Goal: Task Accomplishment & Management: Manage account settings

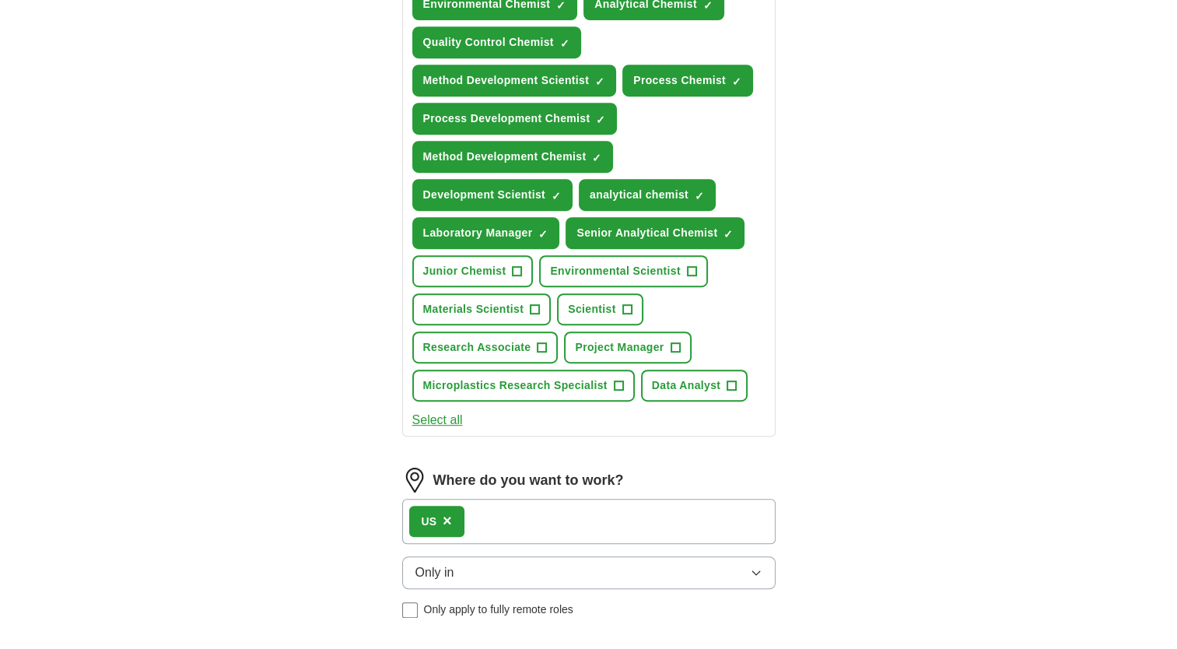
scroll to position [1026, 0]
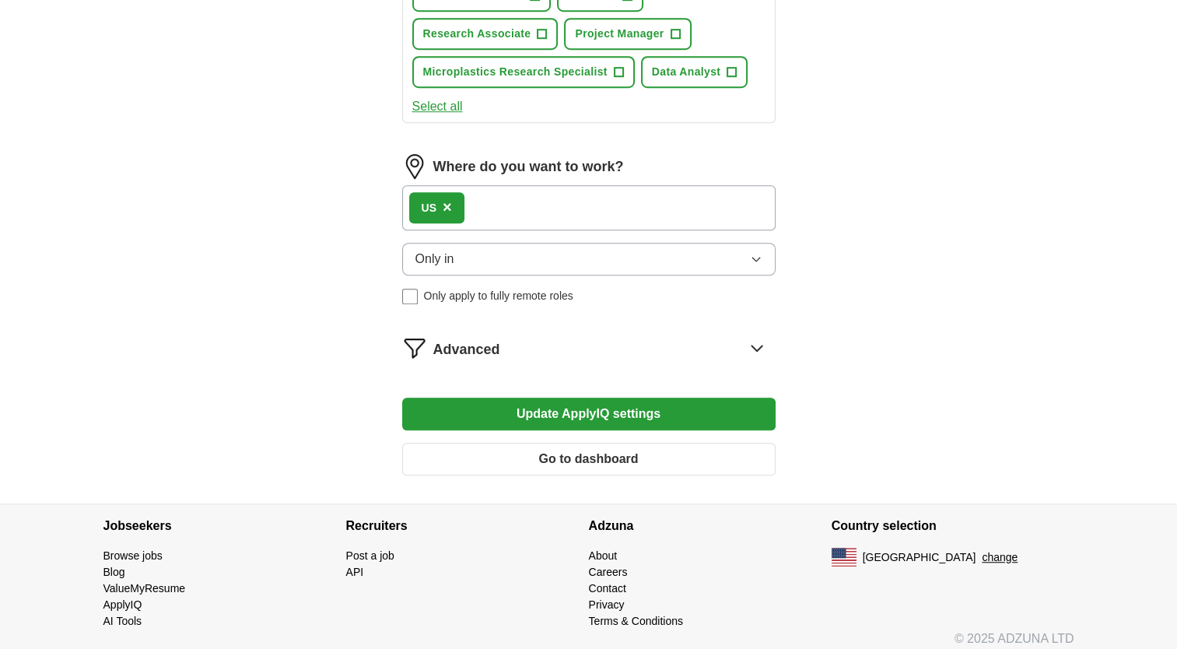
click at [601, 444] on button "Go to dashboard" at bounding box center [589, 459] width 374 height 33
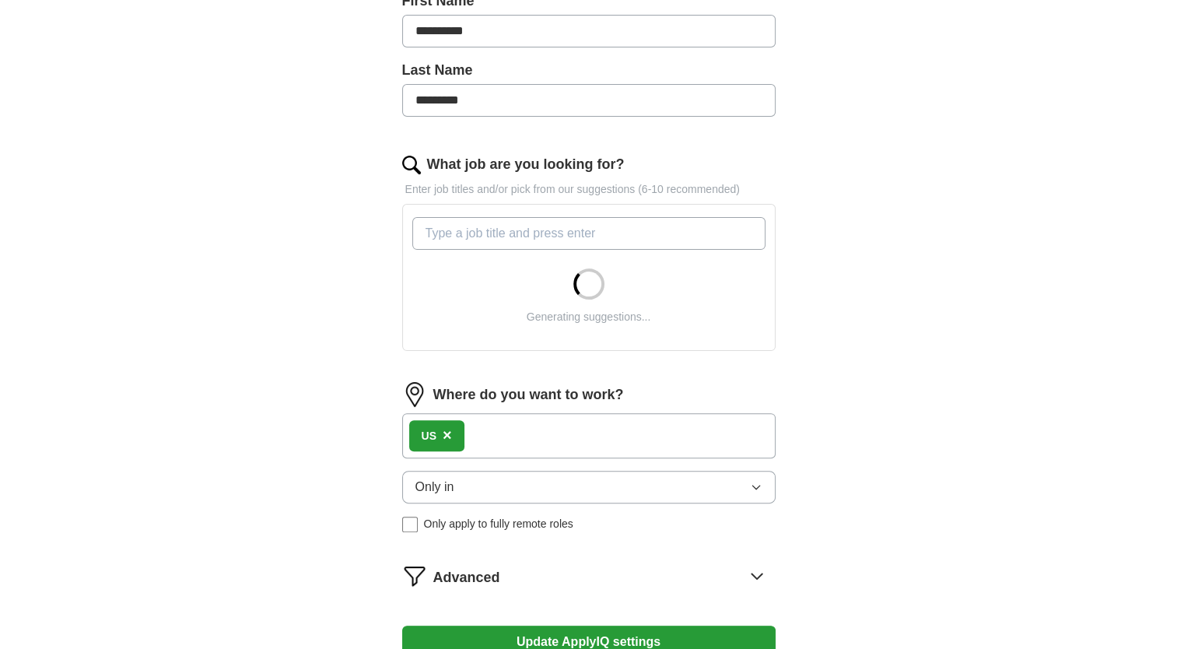
scroll to position [389, 0]
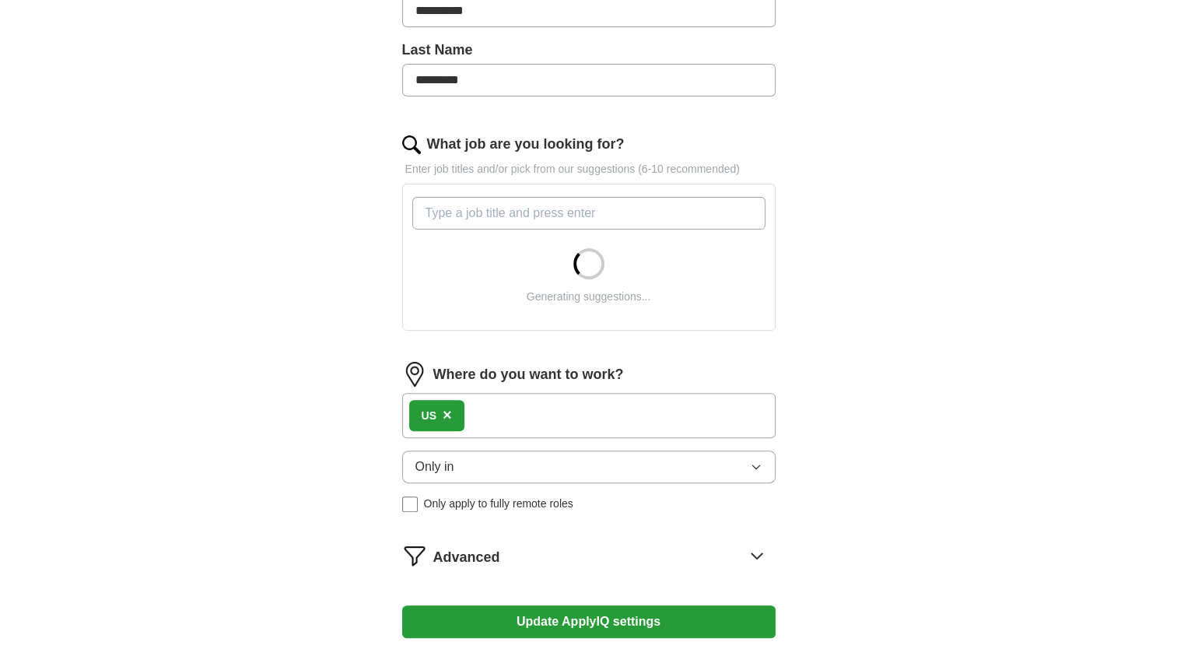
click at [498, 209] on input "What job are you looking for?" at bounding box center [588, 213] width 353 height 33
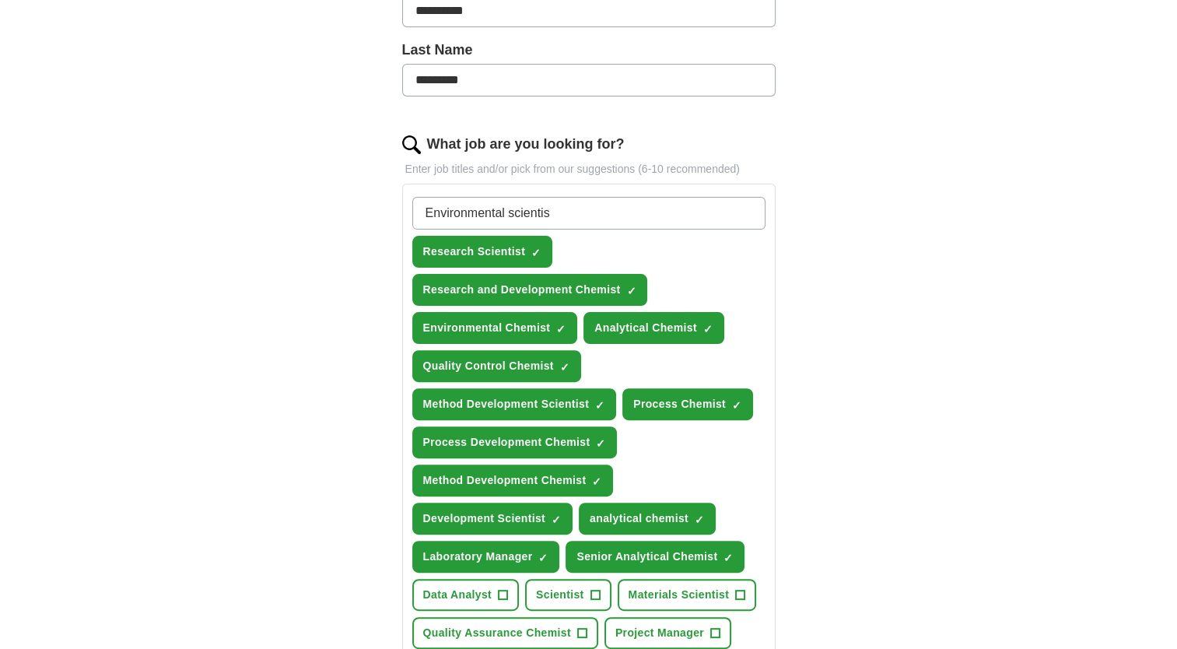
type input "Environmental scientist"
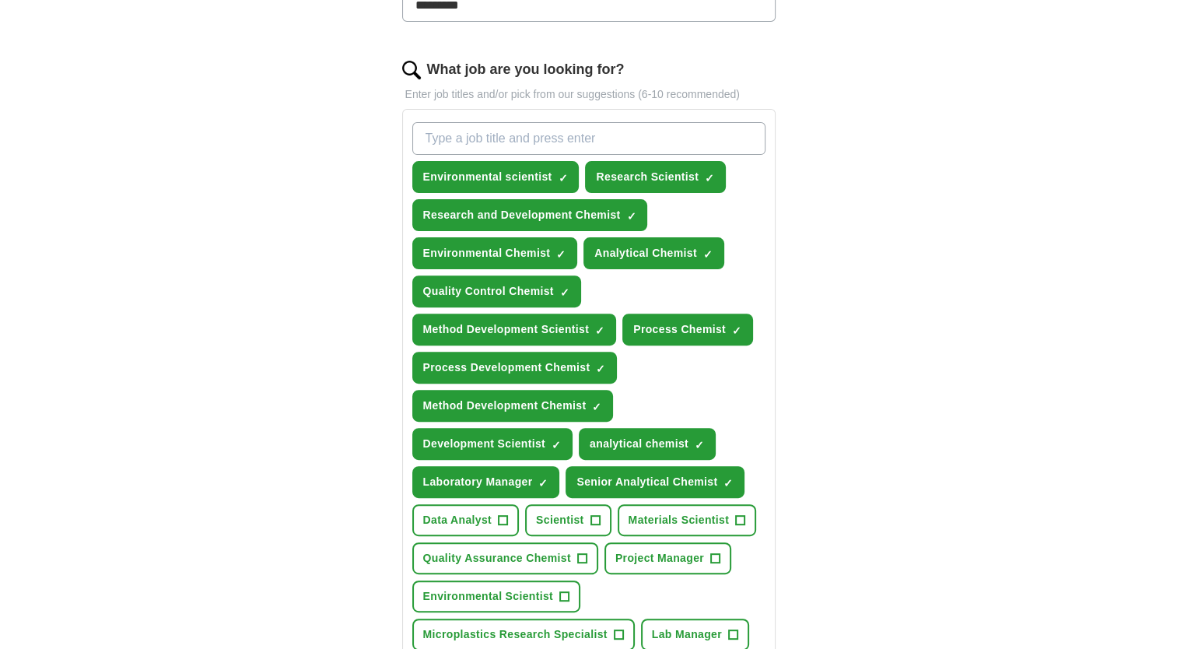
scroll to position [623, 0]
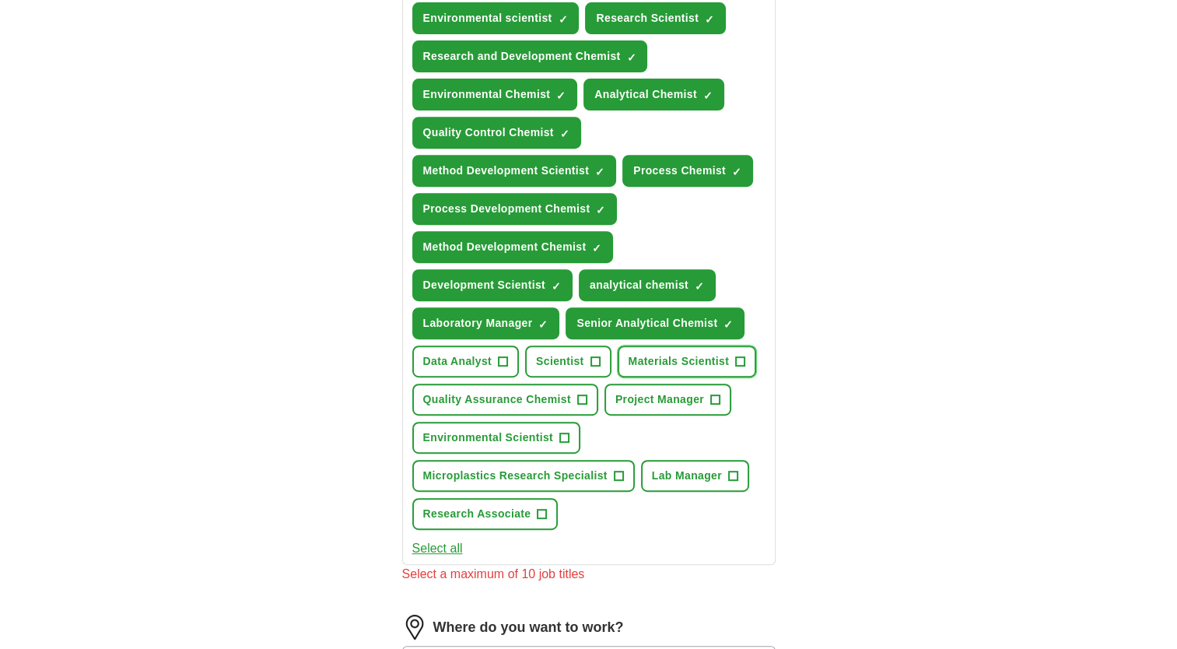
click at [736, 356] on span "+" at bounding box center [740, 362] width 9 height 12
click at [548, 319] on span "✓ ×" at bounding box center [543, 323] width 10 height 9
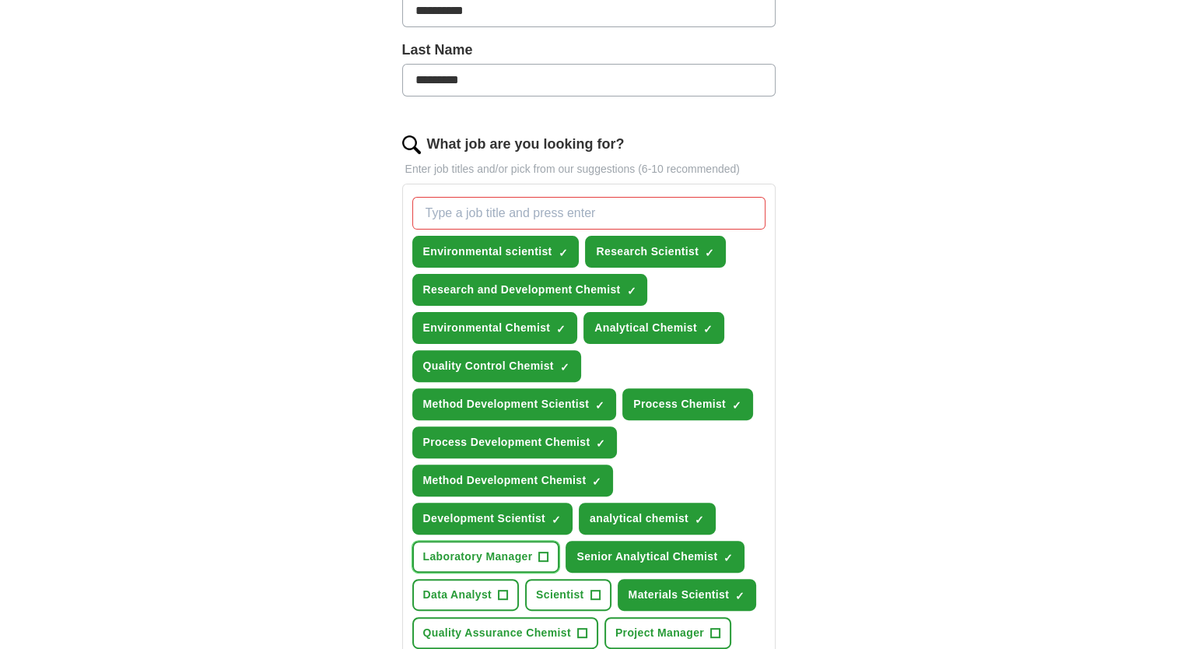
scroll to position [467, 0]
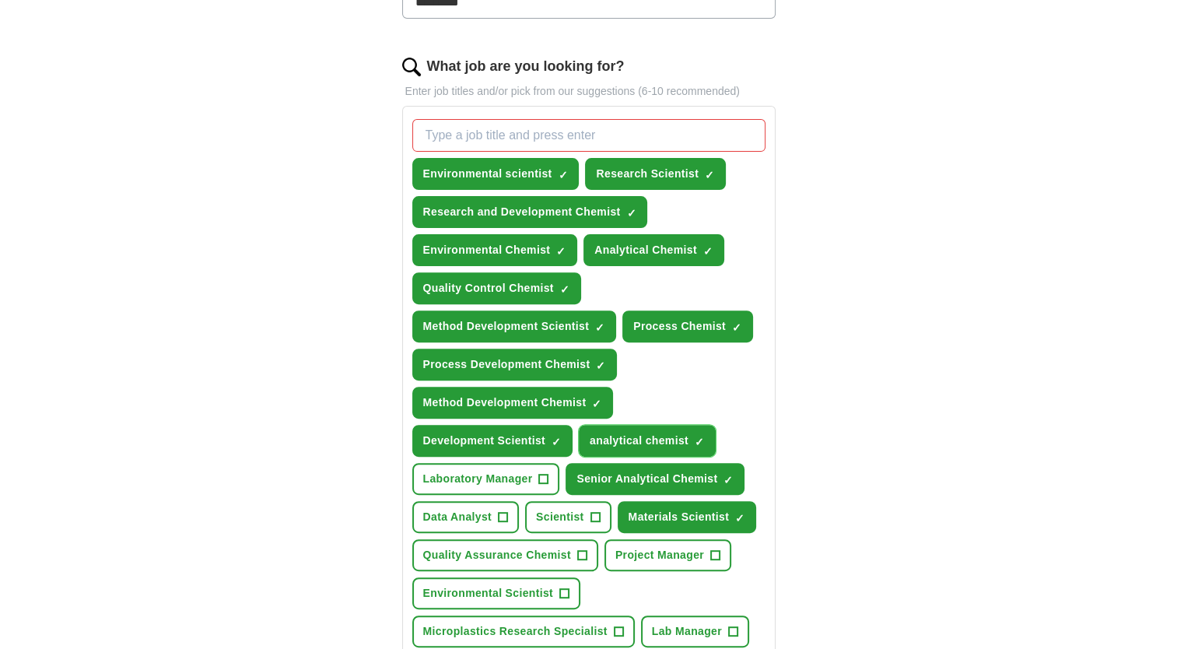
click at [0, 0] on span "×" at bounding box center [0, 0] width 0 height 0
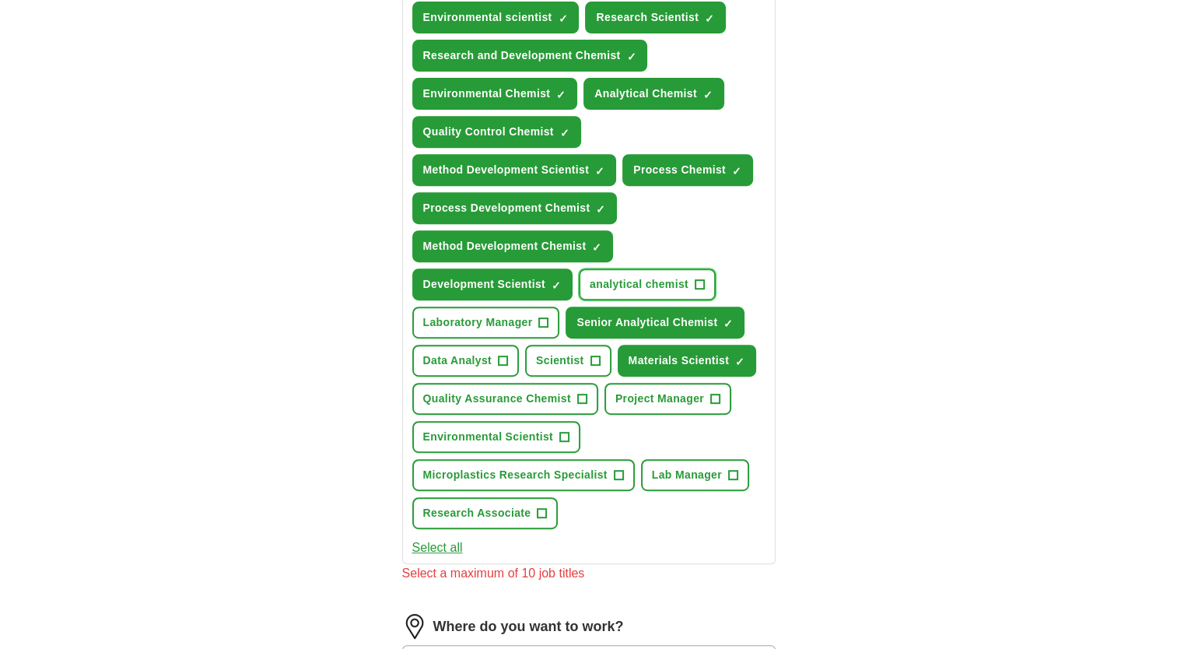
scroll to position [700, 0]
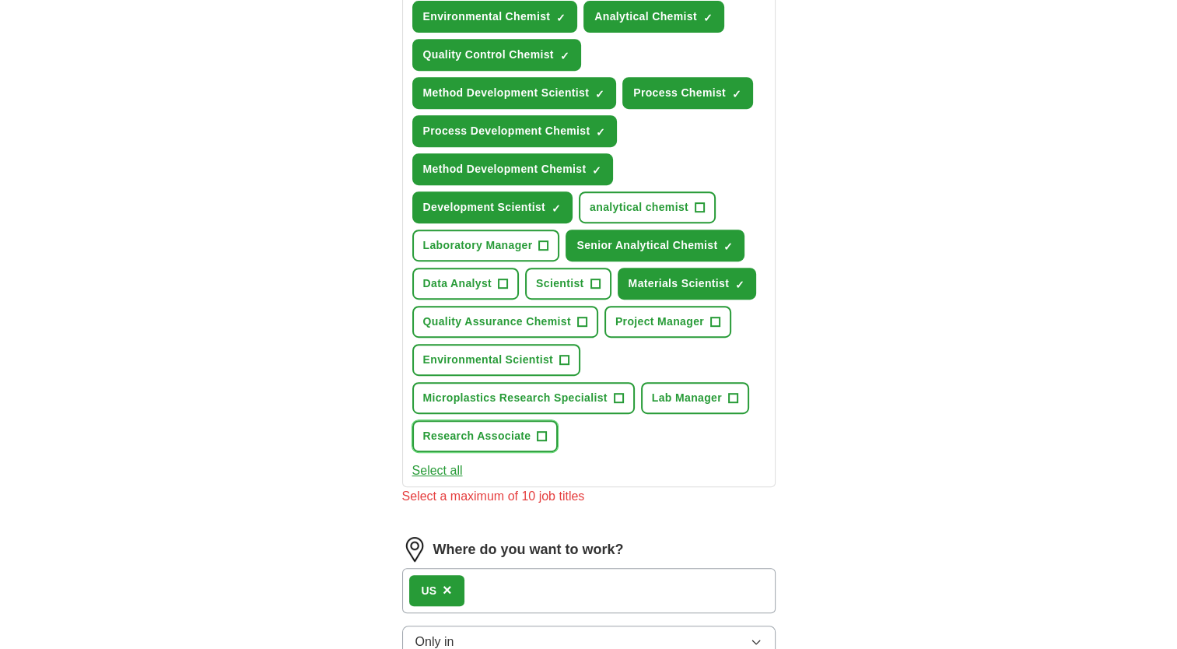
click at [538, 433] on button "Research Associate +" at bounding box center [485, 436] width 146 height 32
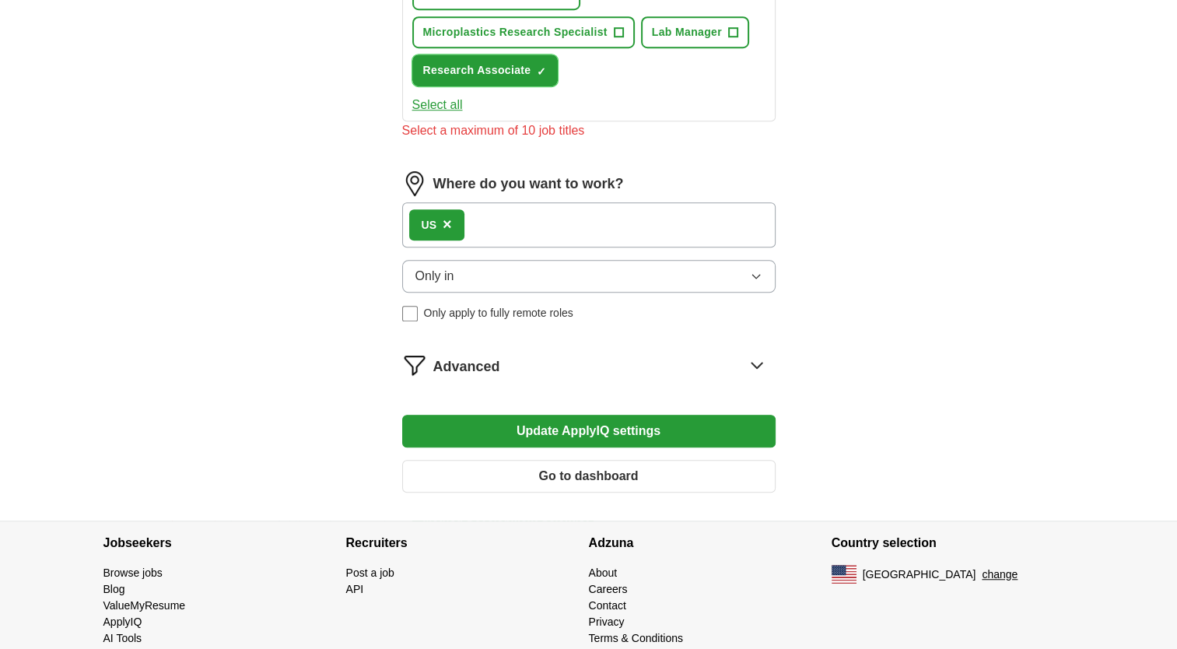
scroll to position [1083, 0]
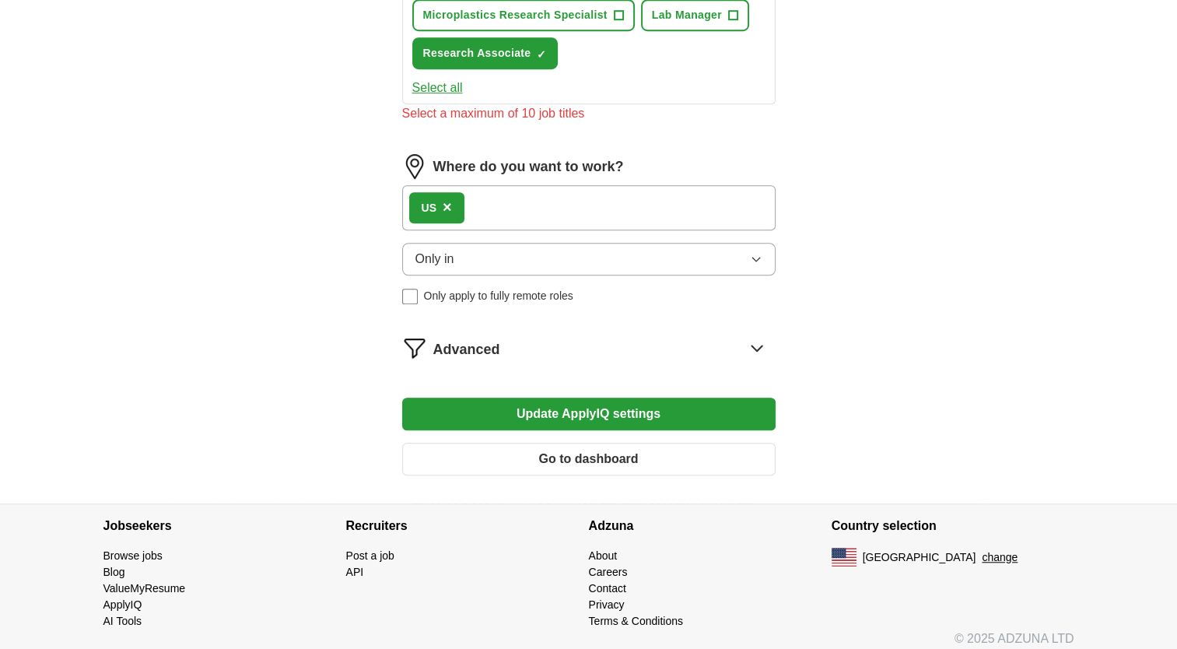
click at [539, 408] on button "Update ApplyIQ settings" at bounding box center [589, 414] width 374 height 33
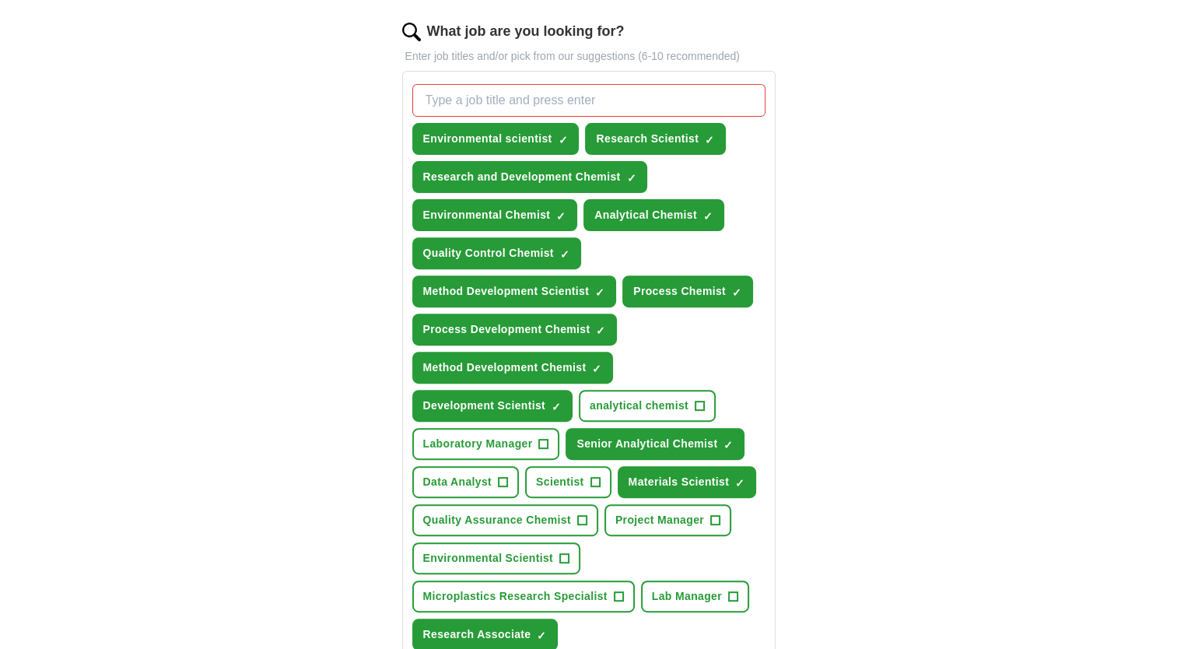
scroll to position [538, 0]
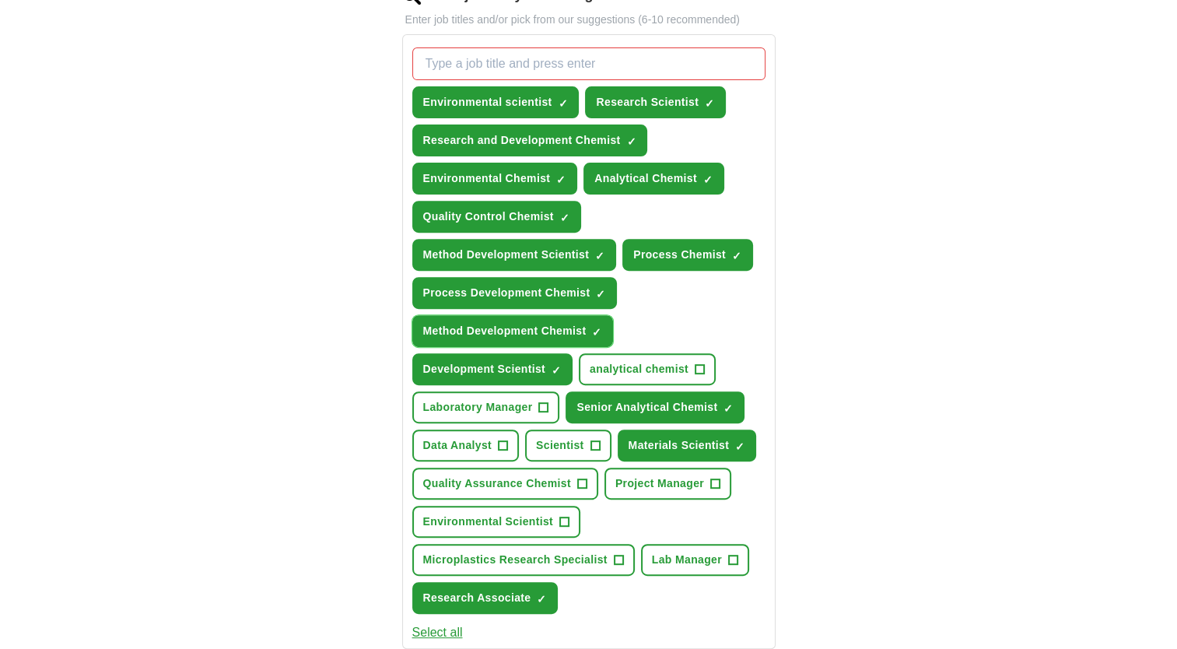
click at [0, 0] on span "×" at bounding box center [0, 0] width 0 height 0
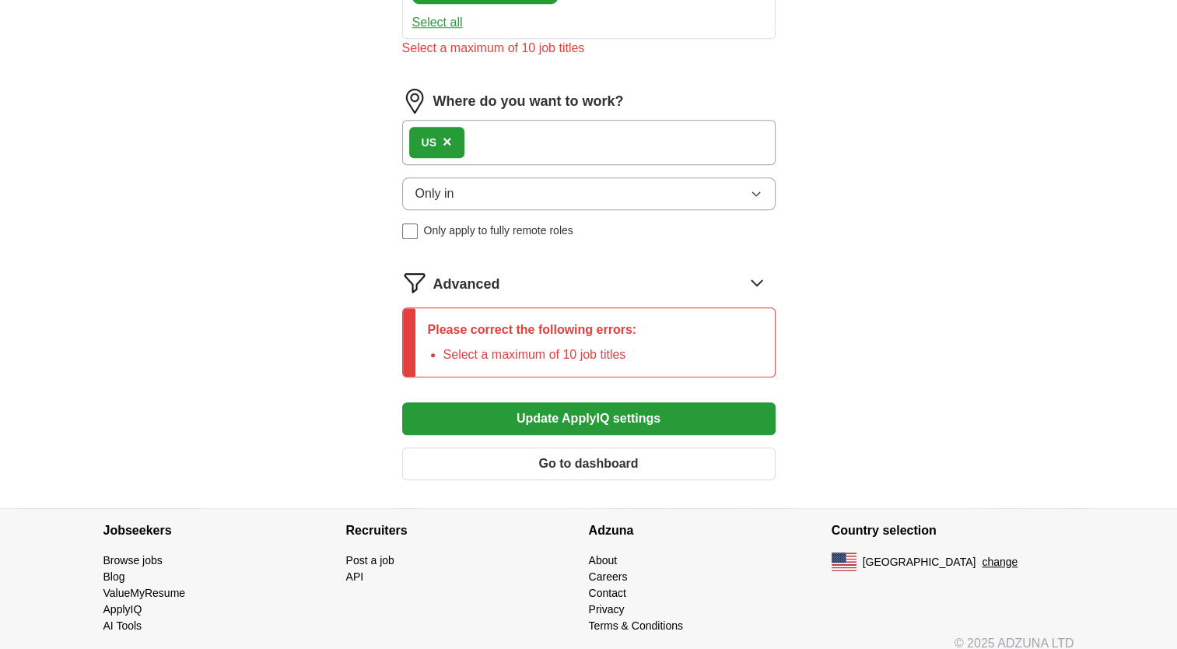
scroll to position [1152, 0]
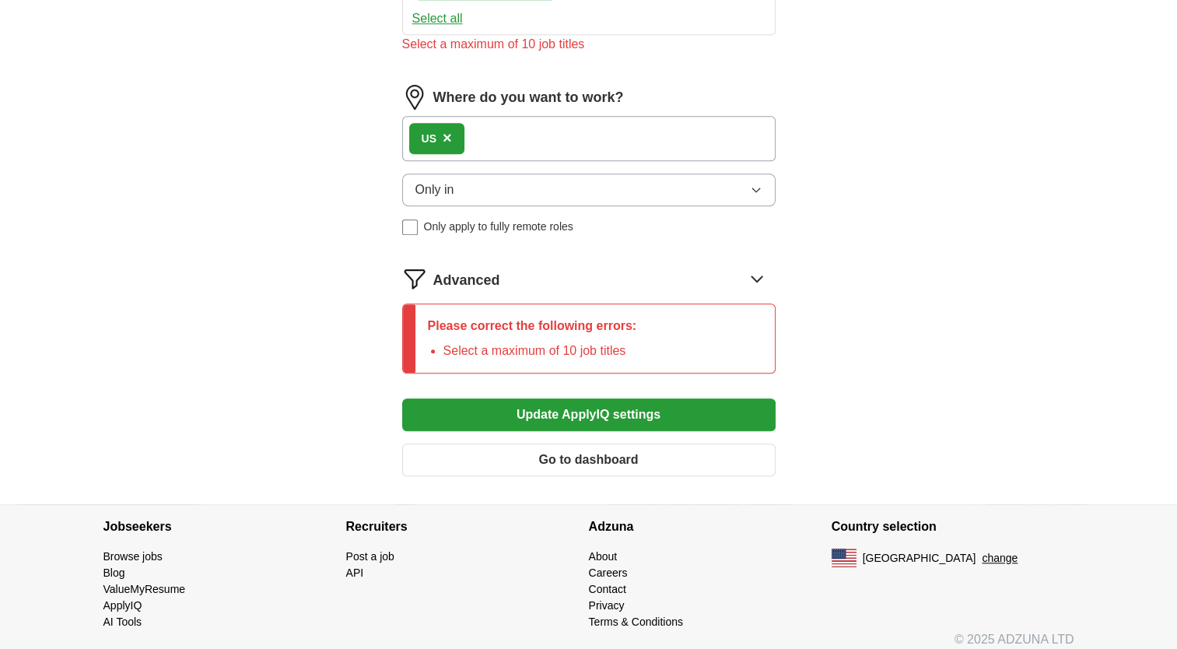
click at [533, 402] on button "Update ApplyIQ settings" at bounding box center [589, 414] width 374 height 33
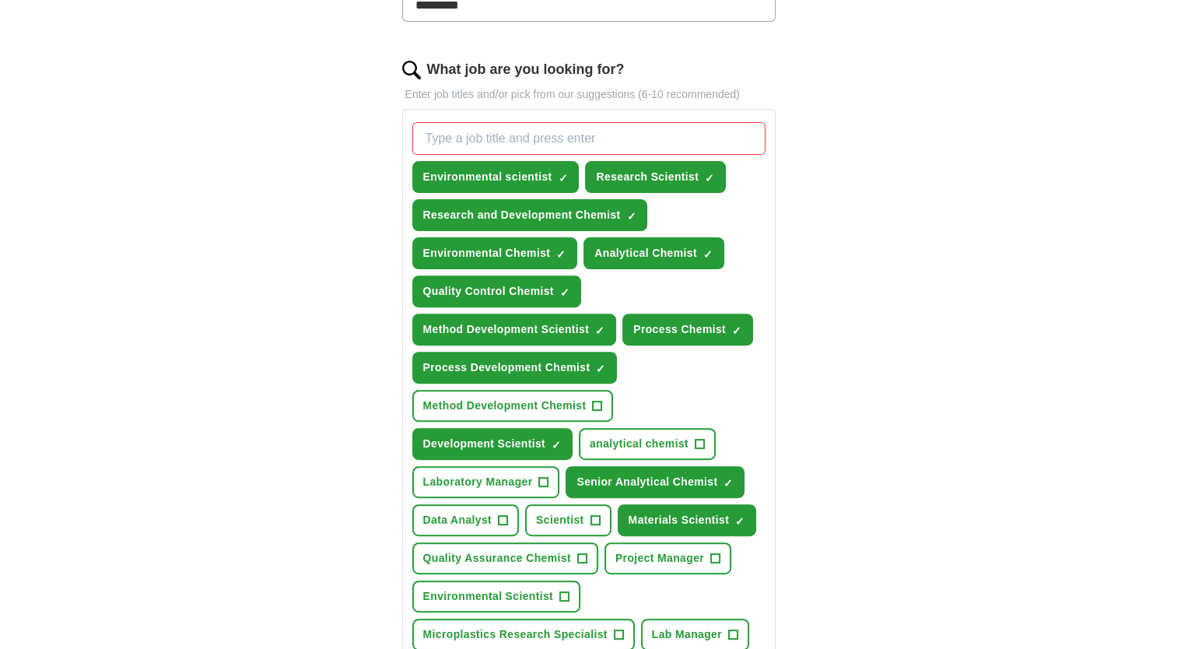
scroll to position [686, 0]
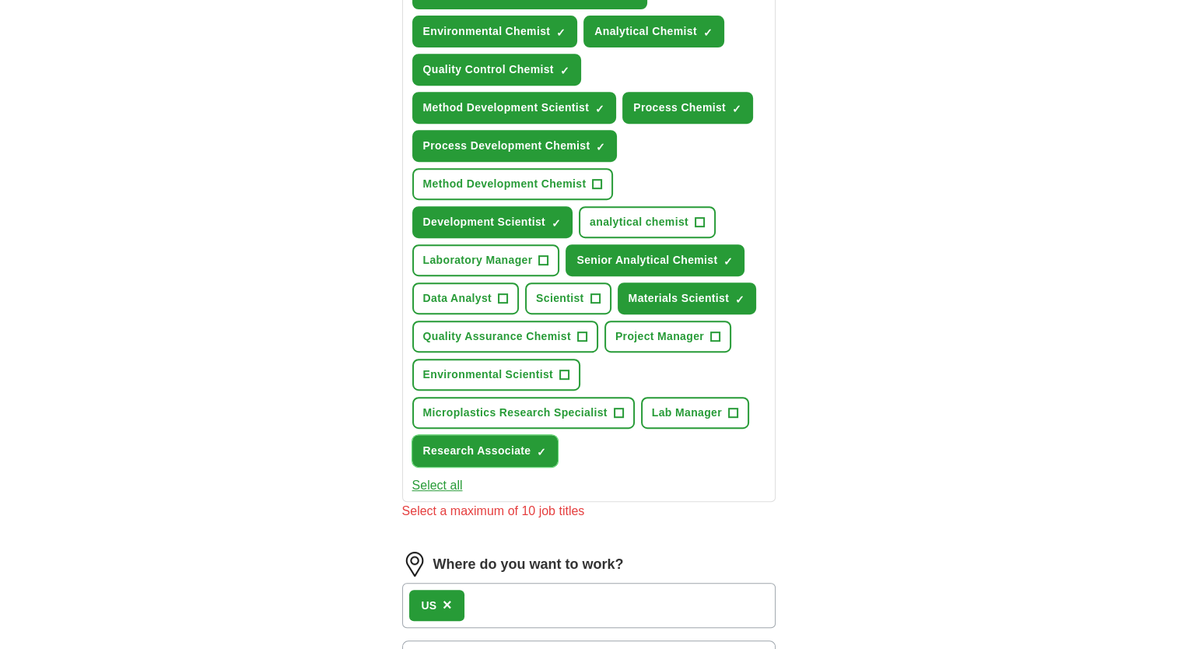
drag, startPoint x: 510, startPoint y: 442, endPoint x: 592, endPoint y: 206, distance: 249.5
click at [592, 206] on div "Environmental scientist ✓ × Research Scientist ✓ × Research and Development Che…" at bounding box center [589, 183] width 360 height 579
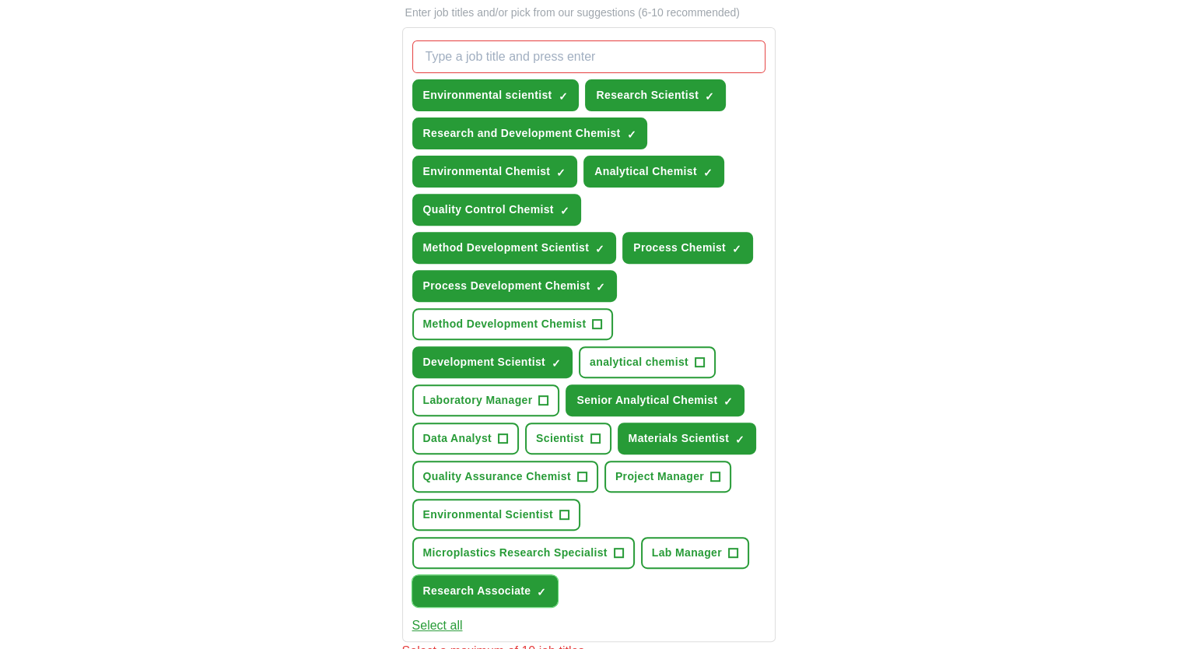
scroll to position [530, 0]
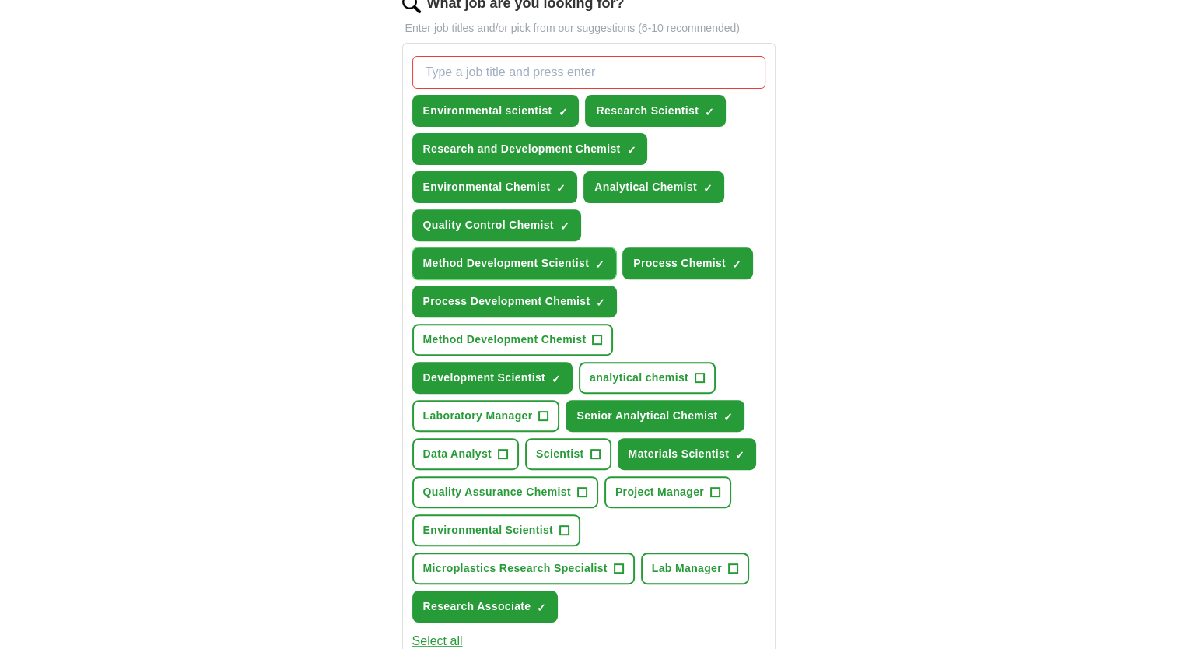
click at [0, 0] on span "×" at bounding box center [0, 0] width 0 height 0
click at [744, 444] on button "Materials Scientist ✓ ×" at bounding box center [687, 454] width 139 height 32
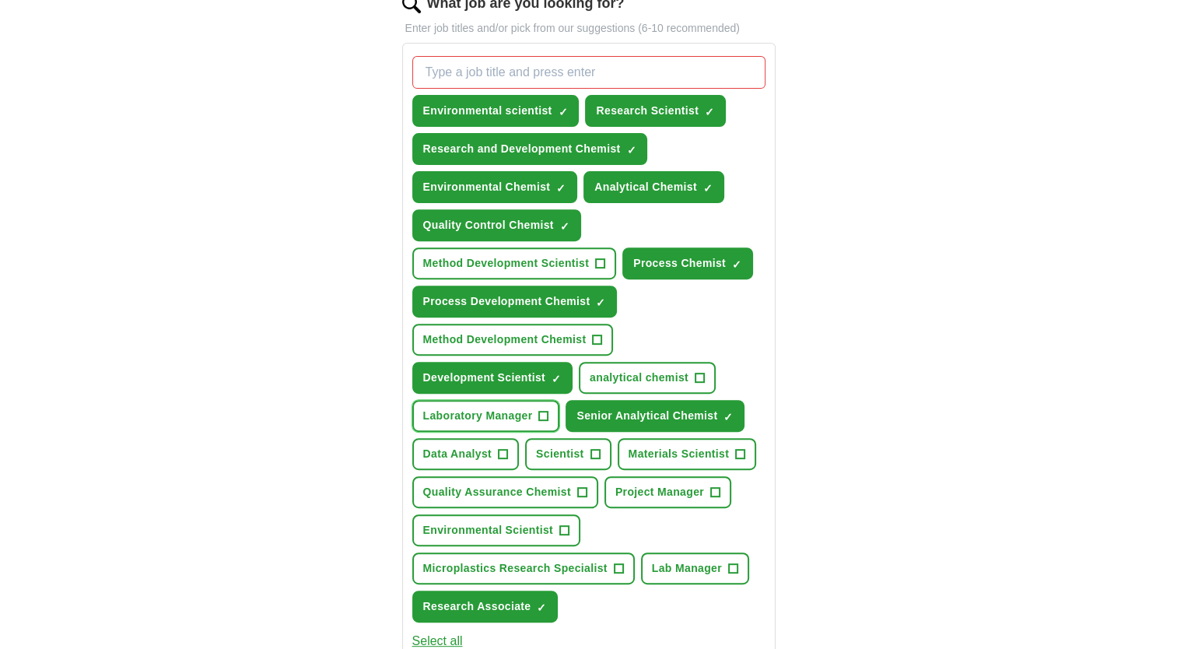
click at [542, 416] on button "Laboratory Manager +" at bounding box center [486, 416] width 148 height 32
click at [0, 0] on span "×" at bounding box center [0, 0] width 0 height 0
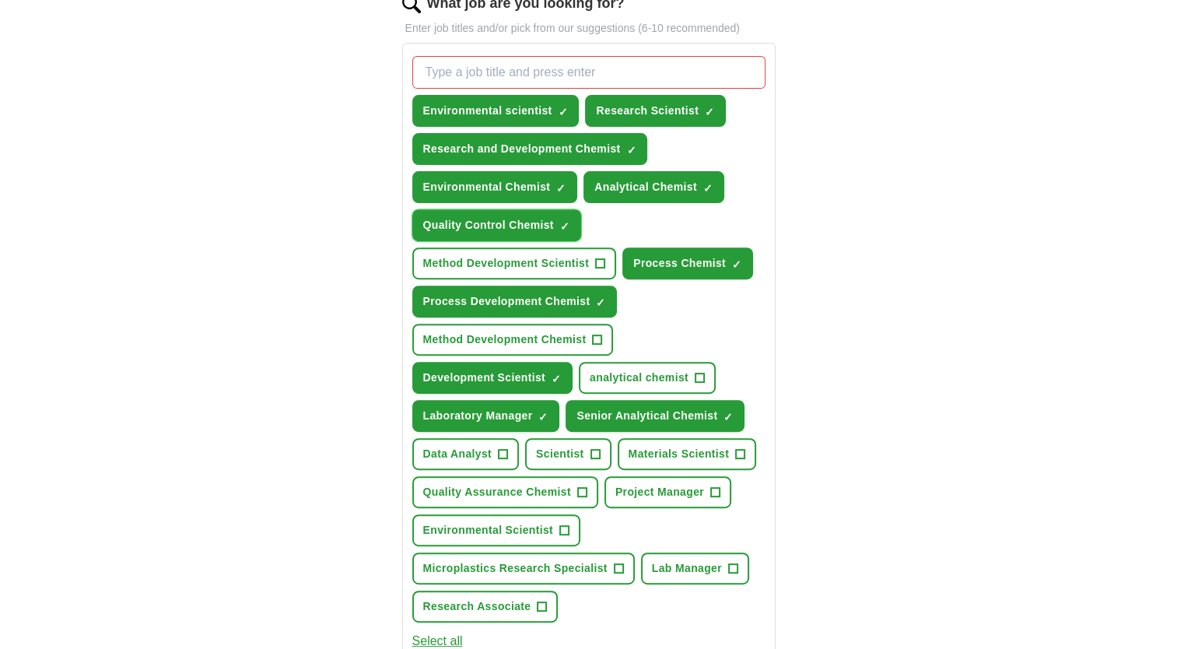
click at [0, 0] on span "×" at bounding box center [0, 0] width 0 height 0
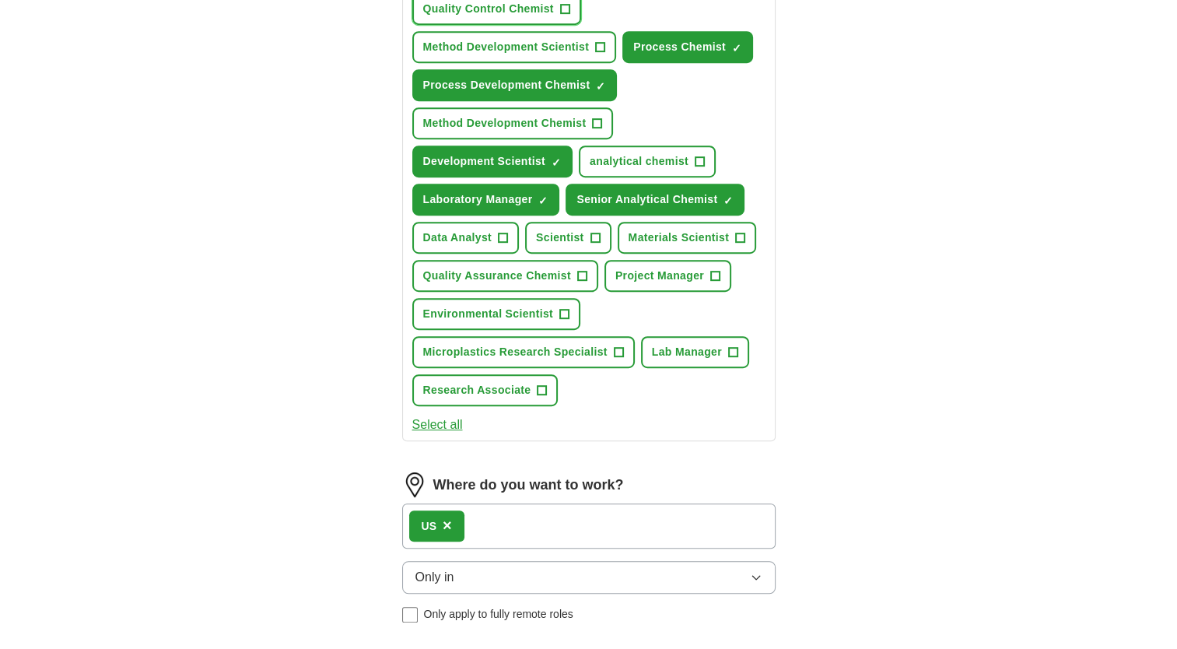
scroll to position [997, 0]
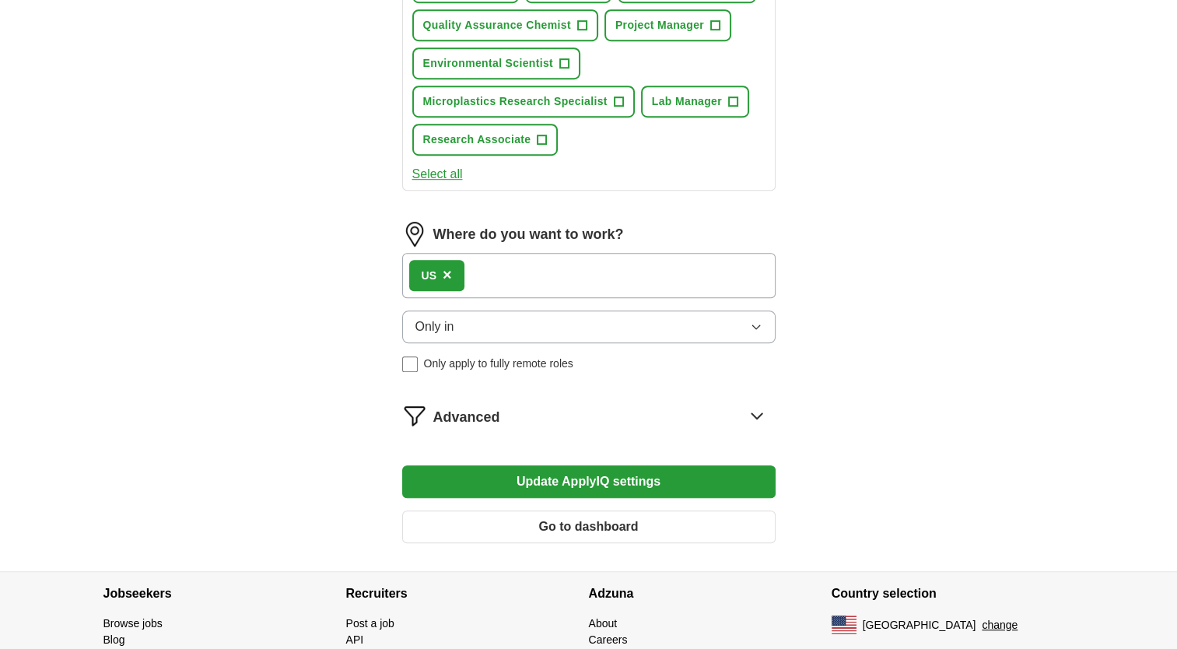
click at [518, 472] on button "Update ApplyIQ settings" at bounding box center [589, 481] width 374 height 33
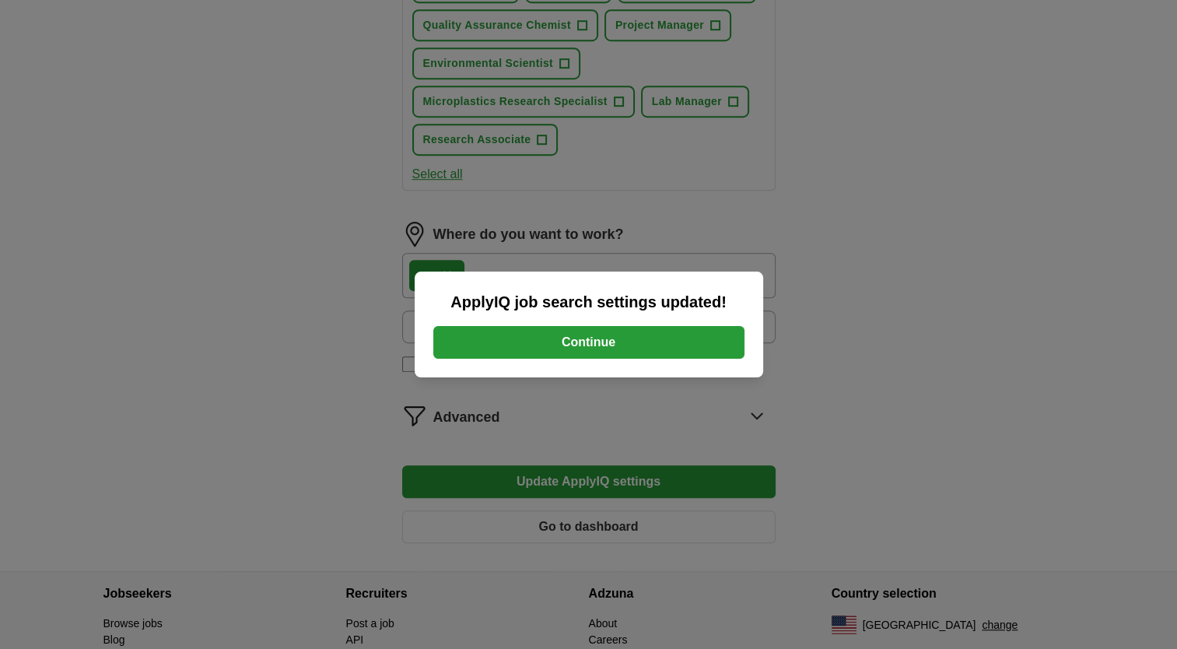
click at [510, 345] on button "Continue" at bounding box center [588, 342] width 311 height 33
